Goal: Transaction & Acquisition: Purchase product/service

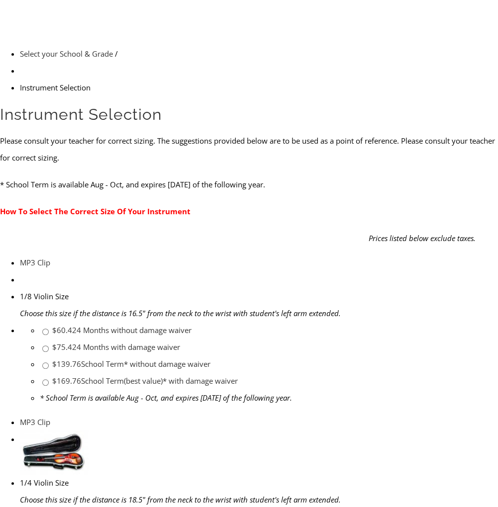
scroll to position [199, 0]
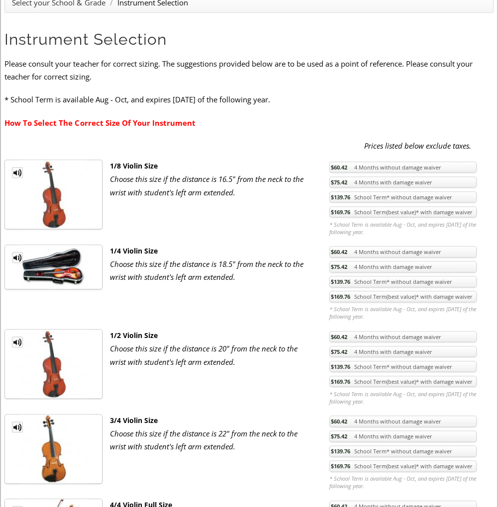
click at [336, 380] on span "$169.76" at bounding box center [340, 381] width 19 height 7
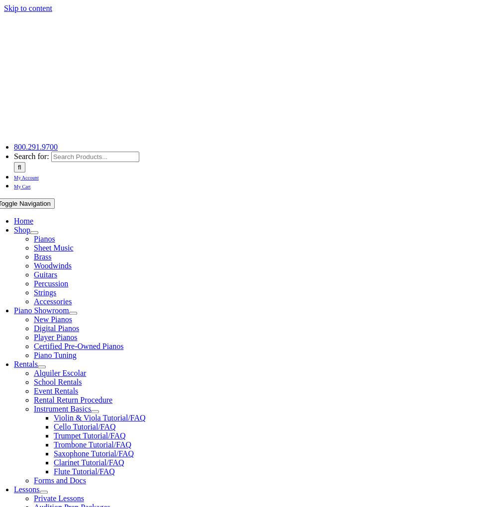
checkbox input"] "true"
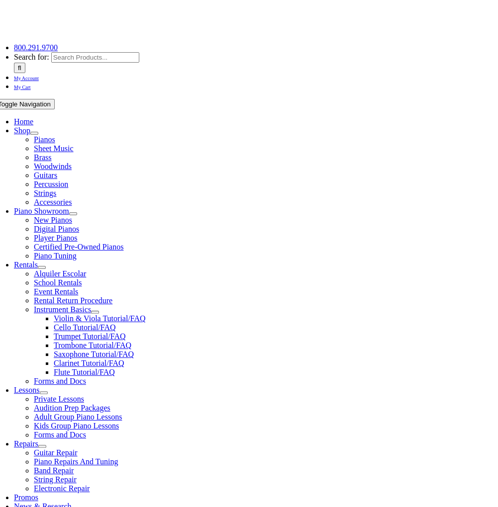
scroll to position [149, 0]
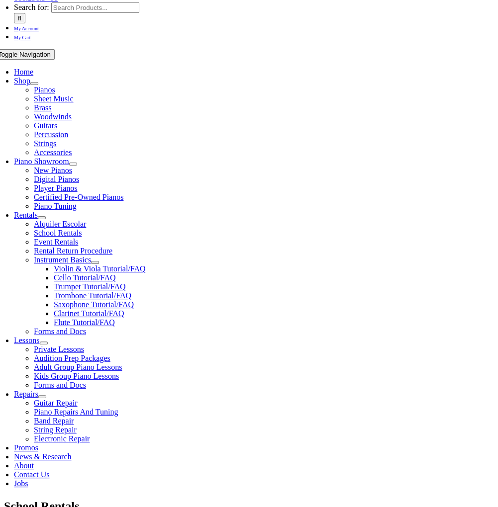
type input "1"
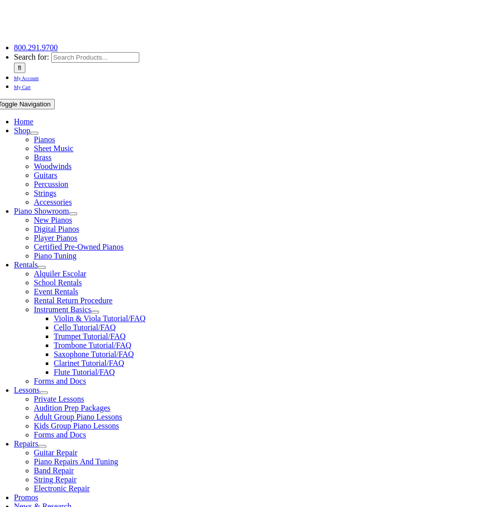
type input "ELEANOR"
type input "TAYLOR"
type input "LINCOLN UNIVERSITY"
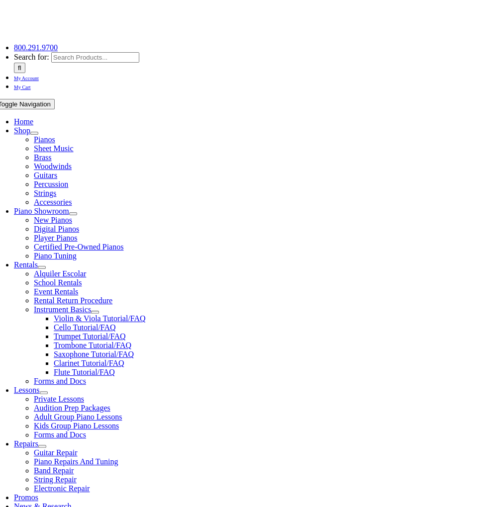
type input "484-365-7472"
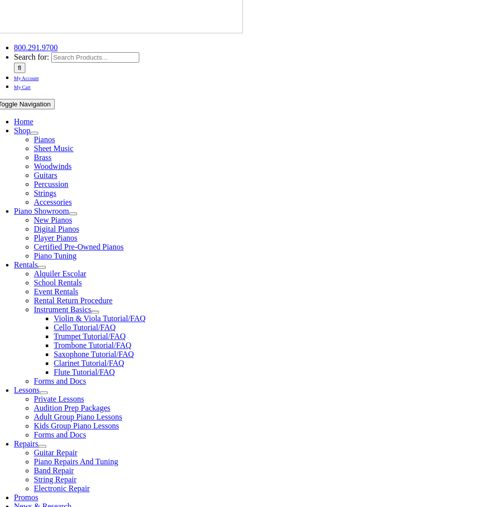
type input "02/15/1987"
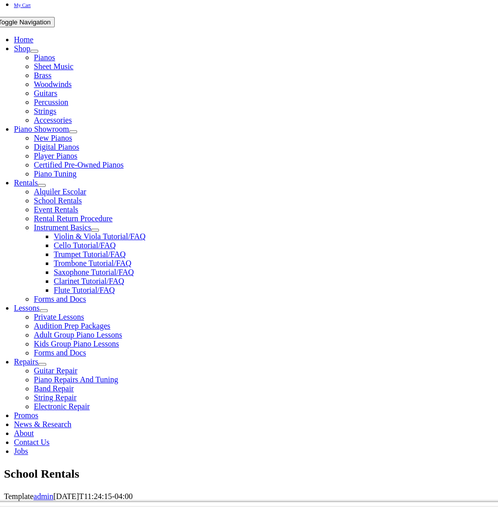
scroll to position [199, 0]
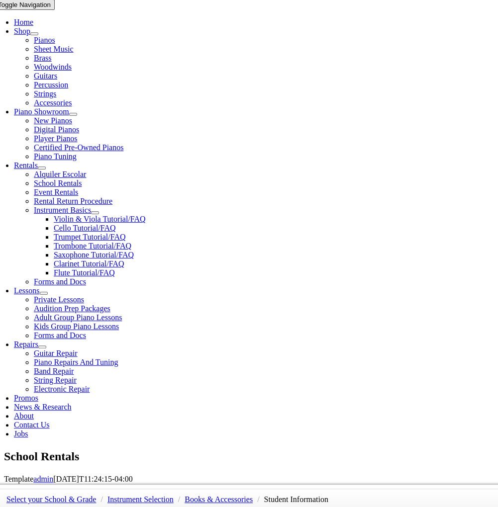
type input "WILLIAM TAYLOR"
type input "484-886-0602"
type input "SARVER PLUMBING"
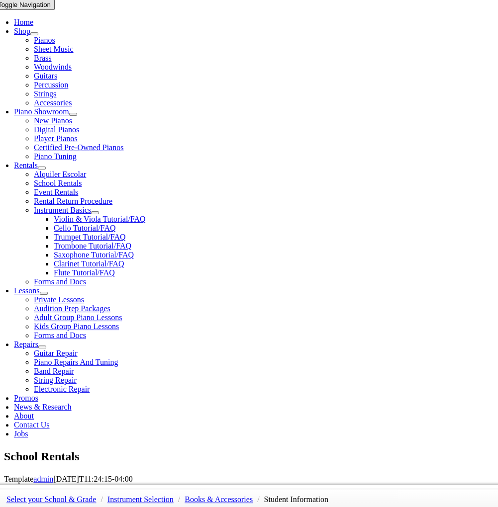
type input "27782116"
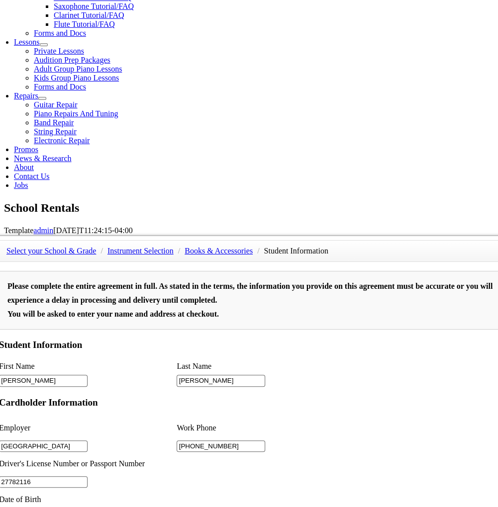
scroll to position [597, 0]
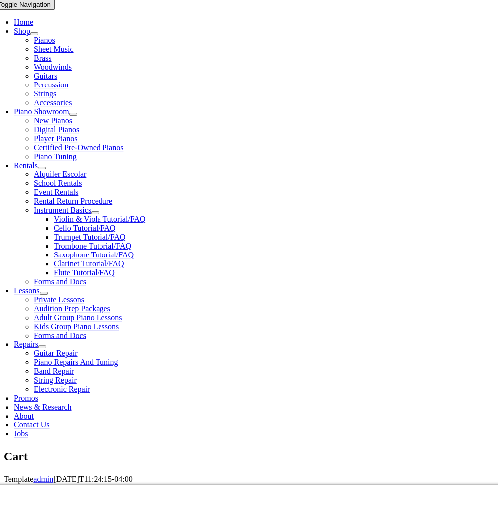
select select "PA"
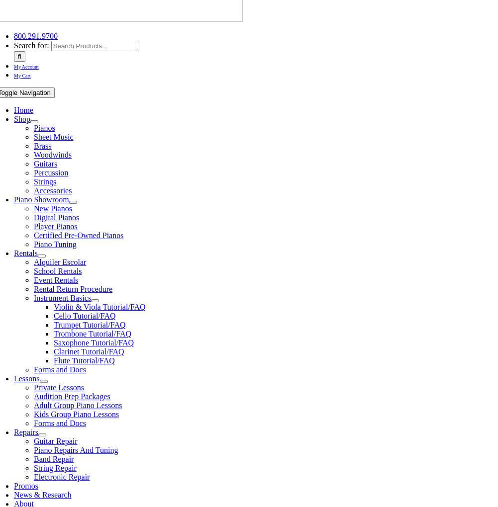
scroll to position [99, 0]
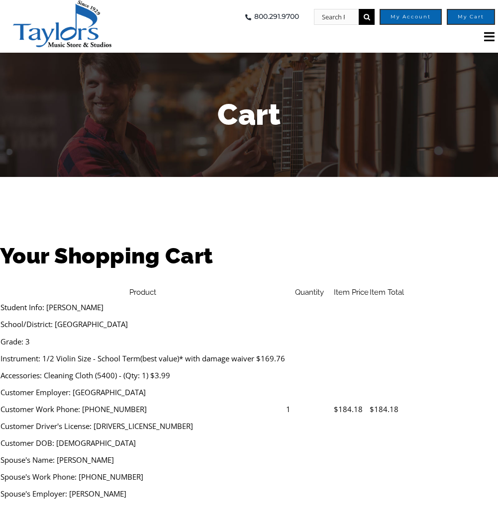
select select "PA"
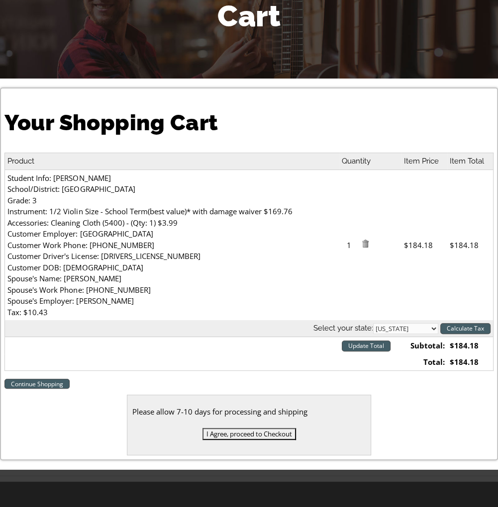
scroll to position [99, 0]
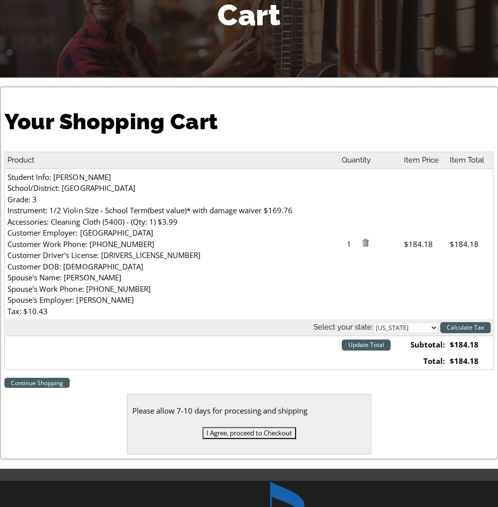
click at [374, 346] on input "Update Total" at bounding box center [366, 345] width 49 height 11
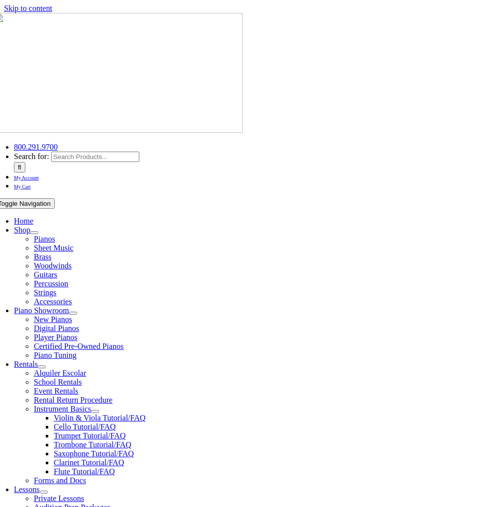
select select "PA"
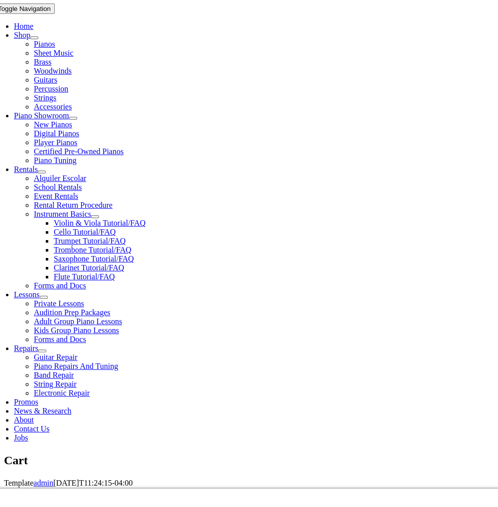
scroll to position [199, 0]
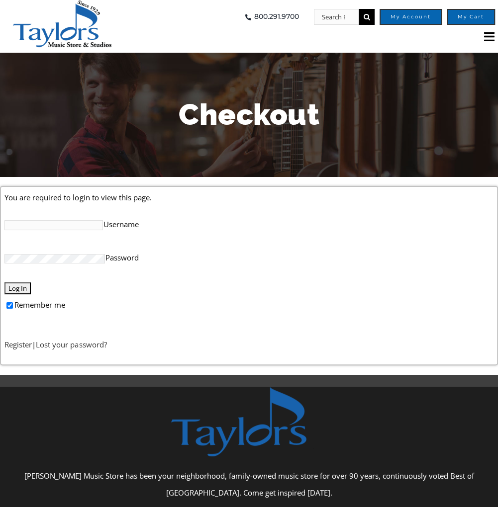
click at [90, 224] on input "Username" at bounding box center [53, 225] width 98 height 10
type input "D"
type input "dawntaylor87"
click at [26, 287] on input "Log In" at bounding box center [17, 288] width 26 height 12
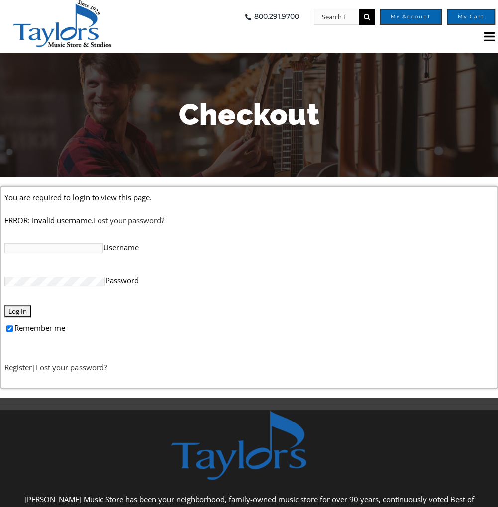
click at [87, 249] on input "Username" at bounding box center [53, 248] width 98 height 10
type input "disneyjunkie215"
click at [25, 309] on input "Log In" at bounding box center [17, 311] width 26 height 12
click at [78, 249] on input "Username" at bounding box center [53, 248] width 98 height 10
click at [62, 248] on input "dawntaylor87" at bounding box center [53, 248] width 98 height 10
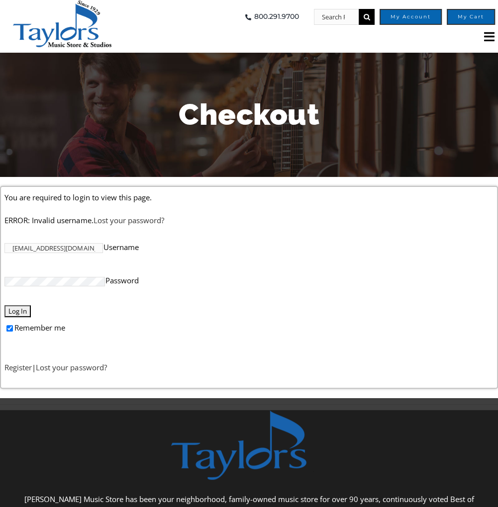
type input "[EMAIL_ADDRESS][DOMAIN_NAME]"
click at [4, 305] on input "Log In" at bounding box center [17, 311] width 26 height 12
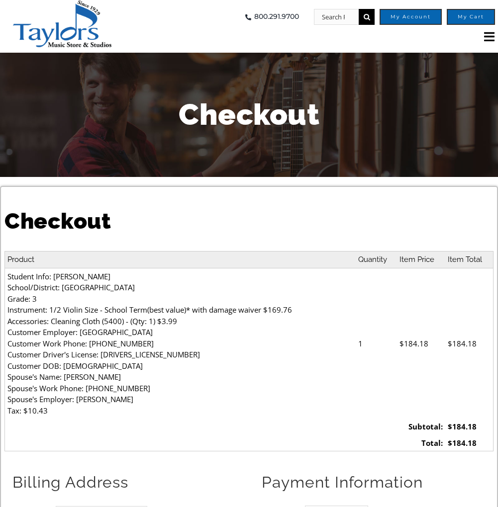
select select
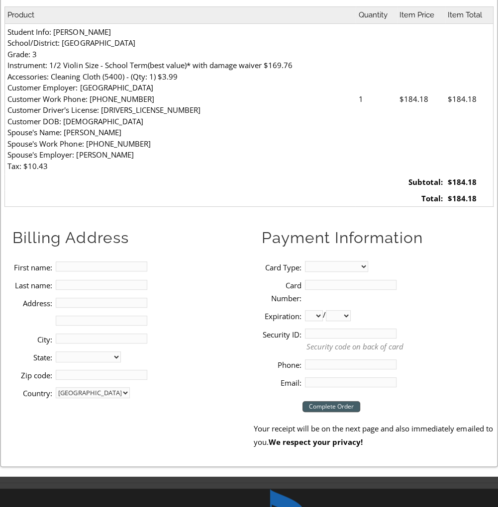
scroll to position [298, 0]
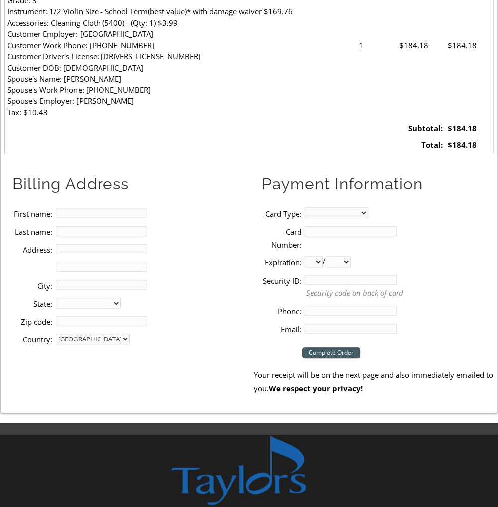
click at [109, 216] on input "First name:" at bounding box center [102, 213] width 92 height 10
type input "[PERSON_NAME]"
type input "19363"
type input "4843655215"
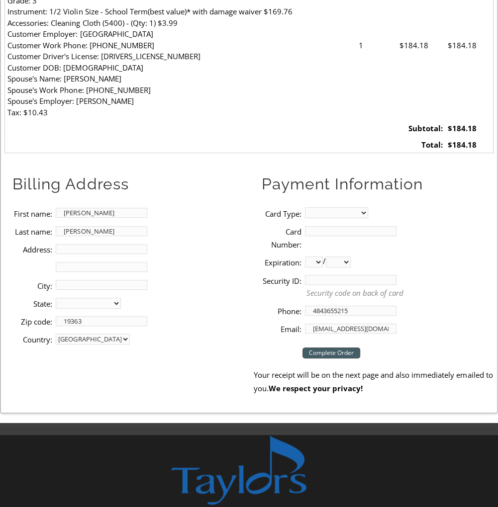
drag, startPoint x: 379, startPoint y: 328, endPoint x: 292, endPoint y: 328, distance: 87.0
click at [292, 328] on li "Email: [EMAIL_ADDRESS][DOMAIN_NAME]" at bounding box center [377, 329] width 231 height 18
type input "[EMAIL_ADDRESS][DOMAIN_NAME]"
click at [68, 249] on input "Address:" at bounding box center [102, 249] width 92 height 10
type input "[STREET_ADDRESS]"
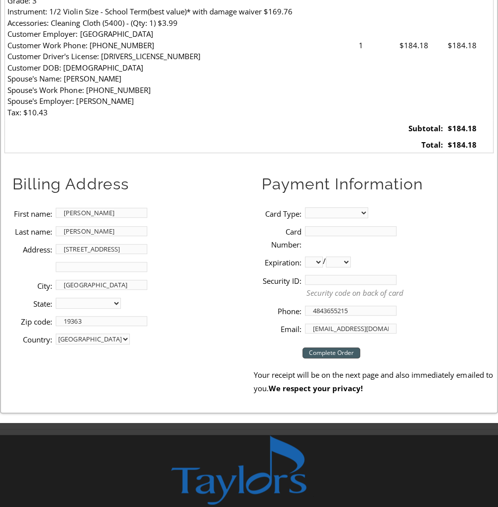
type input "[GEOGRAPHIC_DATA]"
select select "PA"
click at [316, 214] on select "MasterCard Visa American Express Discover" at bounding box center [336, 212] width 63 height 11
select select "visa"
click at [305, 208] on select "MasterCard Visa American Express Discover" at bounding box center [336, 212] width 63 height 11
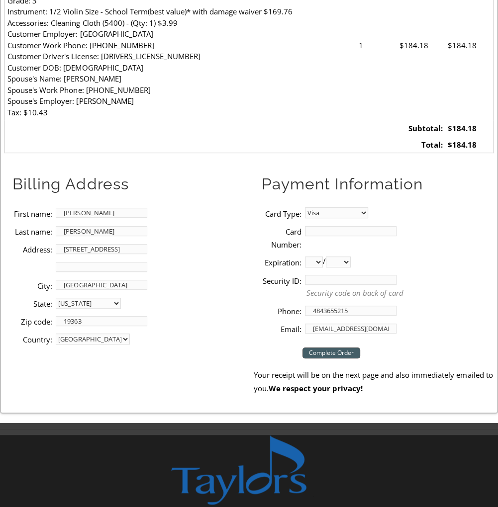
click at [322, 231] on input "Card Number:" at bounding box center [351, 231] width 92 height 10
type input "[CREDIT_CARD_NUMBER]"
click at [314, 261] on select "01 02 03 04 05 06 07 08 09 10 11 12" at bounding box center [314, 262] width 18 height 11
select select "01"
click at [305, 257] on select "01 02 03 04 05 06 07 08 09 10 11 12" at bounding box center [314, 262] width 18 height 11
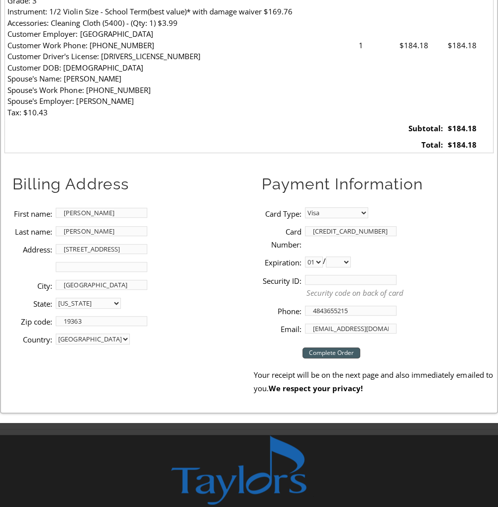
click at [336, 264] on select "2025 2026 2027 2028 2029 2030 2031 2032 2033 2034 2035 2036 2037" at bounding box center [338, 262] width 25 height 11
select select "2028"
click at [330, 257] on select "2025 2026 2027 2028 2029 2030 2031 2032 2033 2034 2035 2036 2037" at bounding box center [338, 262] width 25 height 11
click at [311, 283] on input "Security ID:" at bounding box center [351, 280] width 92 height 10
type input "910"
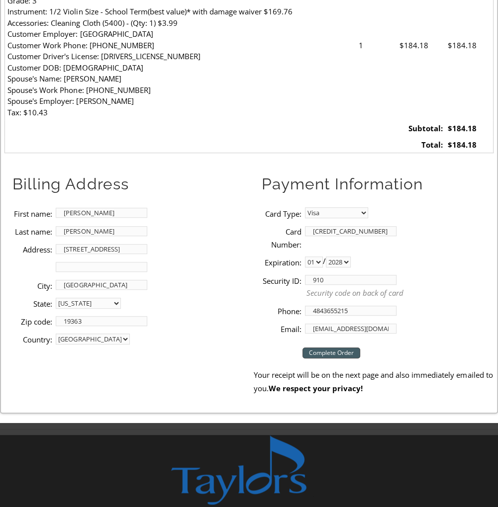
click at [328, 352] on input "Complete Order" at bounding box center [331, 353] width 58 height 11
